Goal: Information Seeking & Learning: Learn about a topic

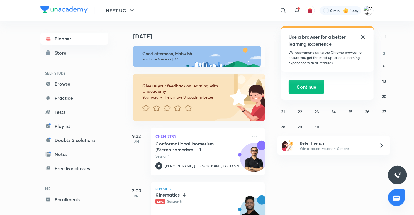
click at [159, 201] on span "Live" at bounding box center [160, 201] width 10 height 5
